Goal: Navigation & Orientation: Find specific page/section

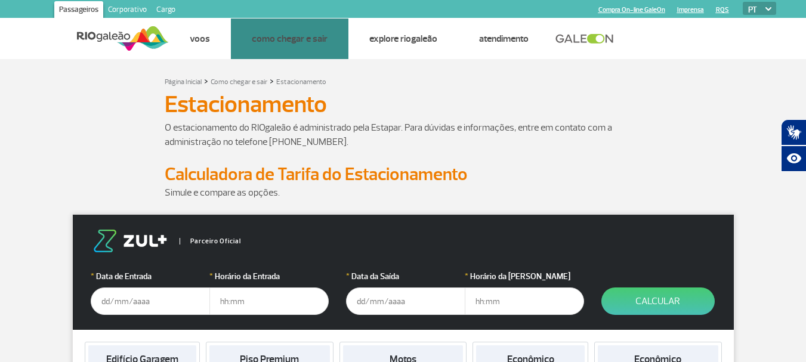
click at [0, 0] on link "Estacionamento" at bounding box center [0, 0] width 0 height 0
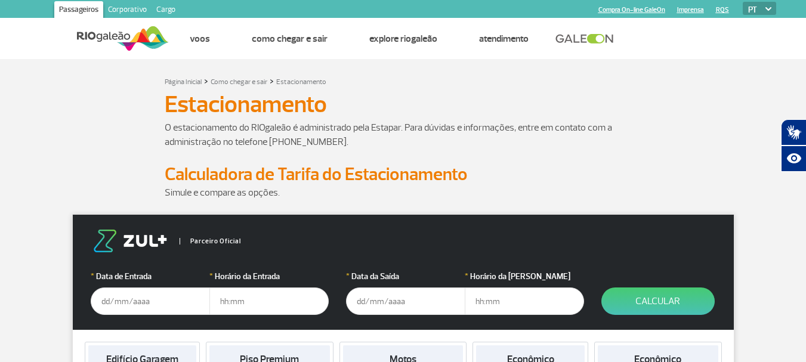
click at [167, 8] on link "Cargo" at bounding box center [166, 10] width 29 height 19
click at [101, 33] on img at bounding box center [123, 38] width 92 height 29
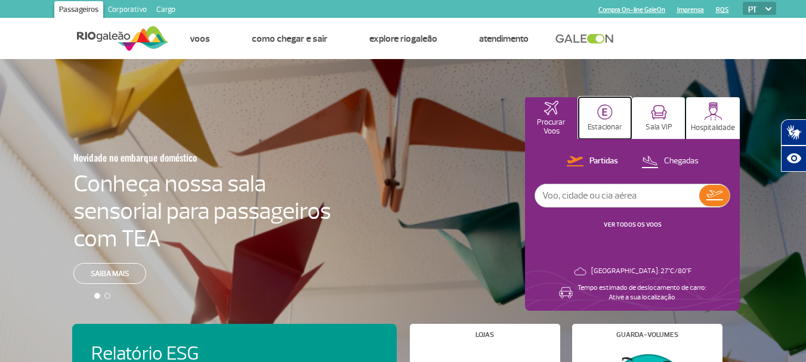
click at [611, 124] on p "Estacionar" at bounding box center [605, 127] width 35 height 9
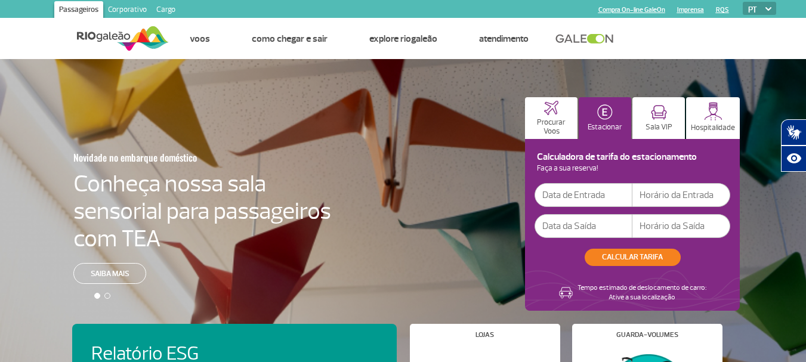
click at [767, 10] on img at bounding box center [769, 9] width 6 height 4
click at [764, 9] on select "PT ENG ESP" at bounding box center [759, 8] width 33 height 13
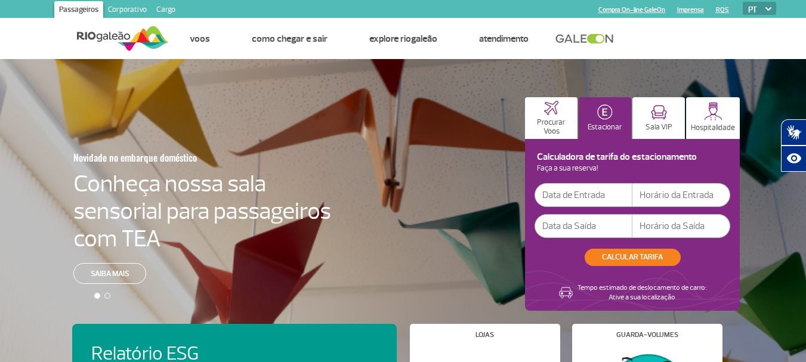
click at [757, 13] on select "PT ENG ESP" at bounding box center [759, 8] width 33 height 13
